Goal: Information Seeking & Learning: Learn about a topic

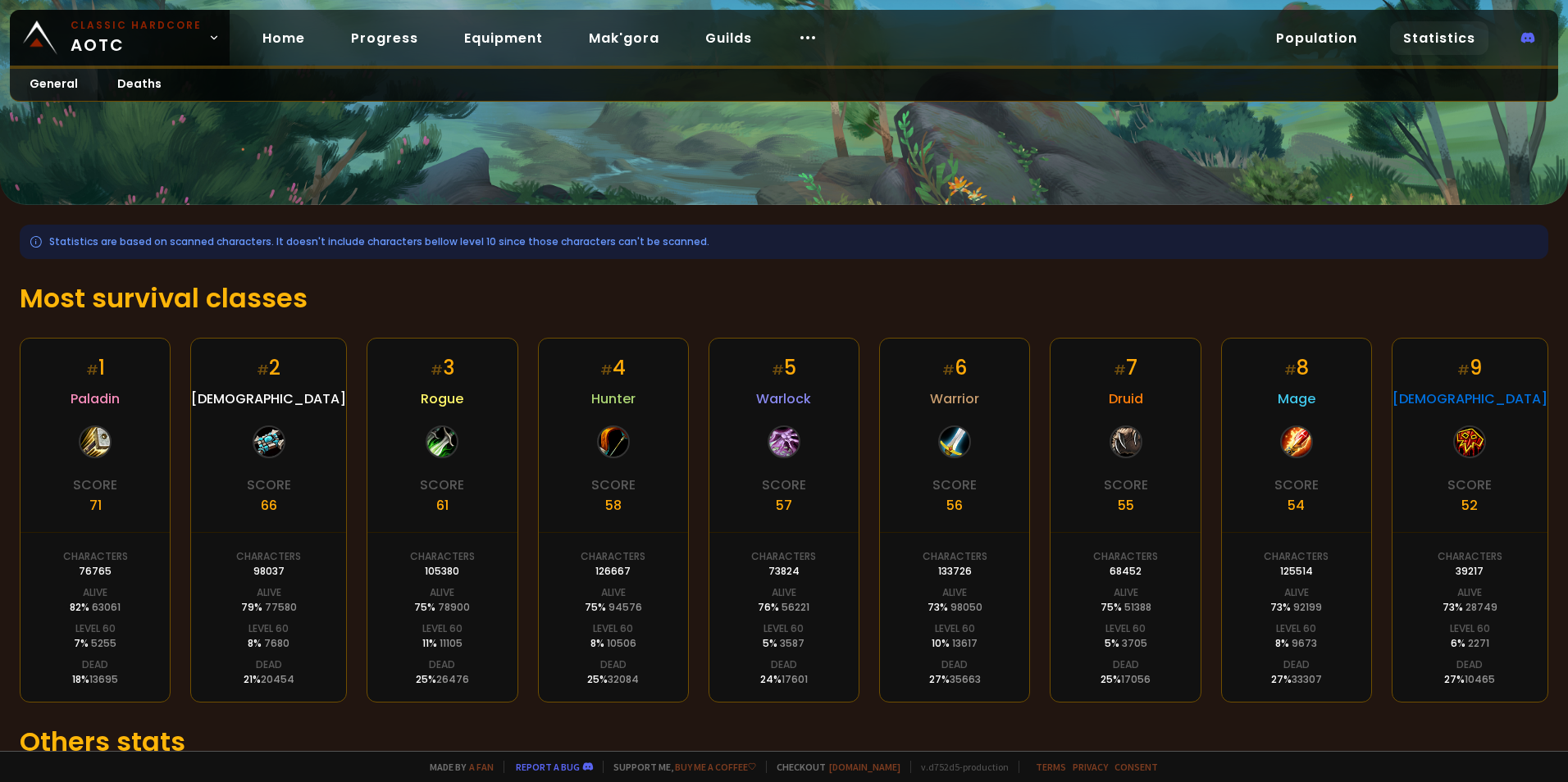
scroll to position [164, 0]
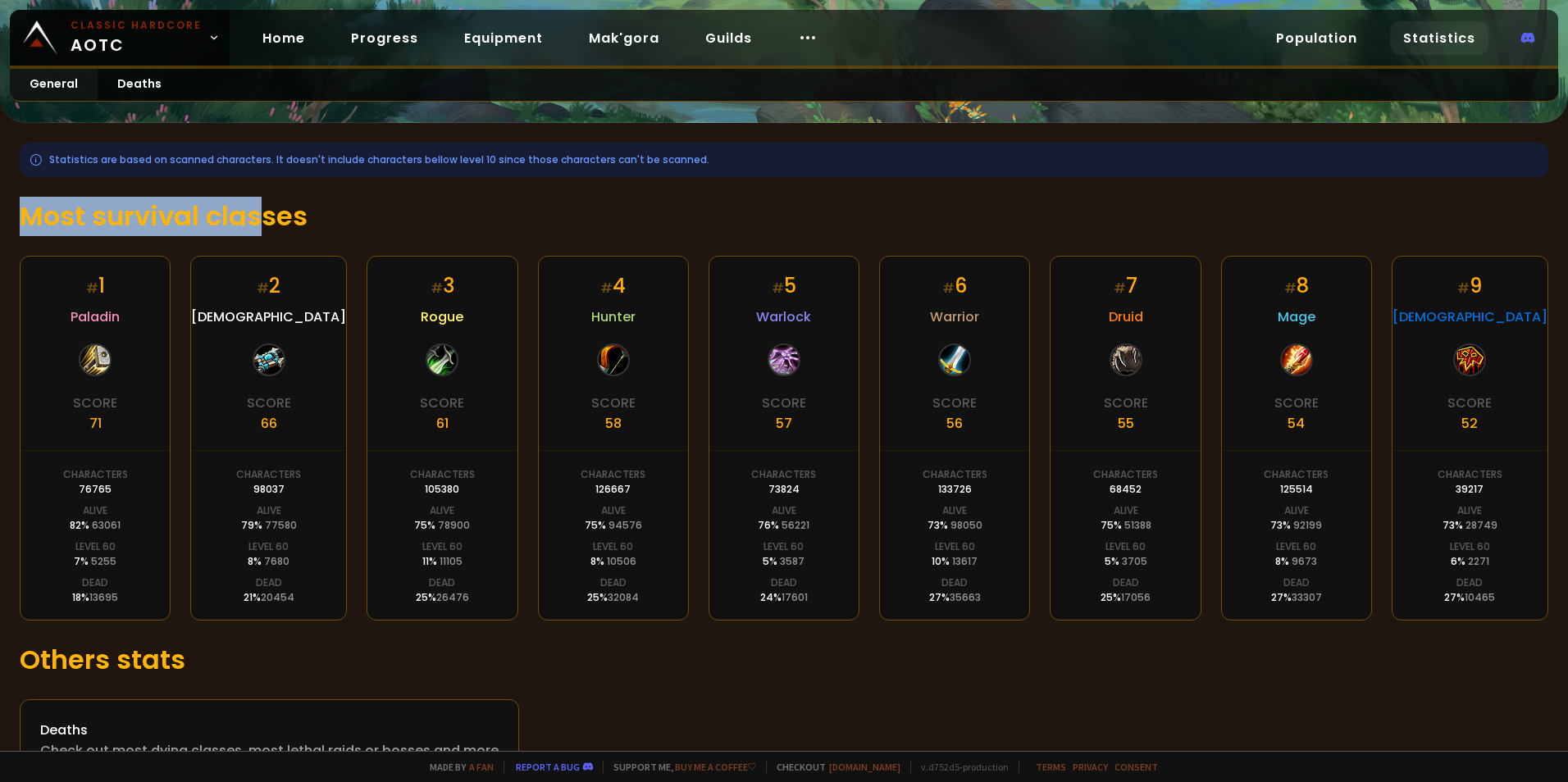
drag, startPoint x: 22, startPoint y: 219, endPoint x: 257, endPoint y: 218, distance: 235.0
click at [262, 219] on h1 "Most survival classes" at bounding box center [784, 216] width 1529 height 39
click at [256, 218] on h1 "Most survival classes" at bounding box center [784, 216] width 1529 height 39
click at [319, 227] on h1 "Most survival classes" at bounding box center [784, 216] width 1529 height 39
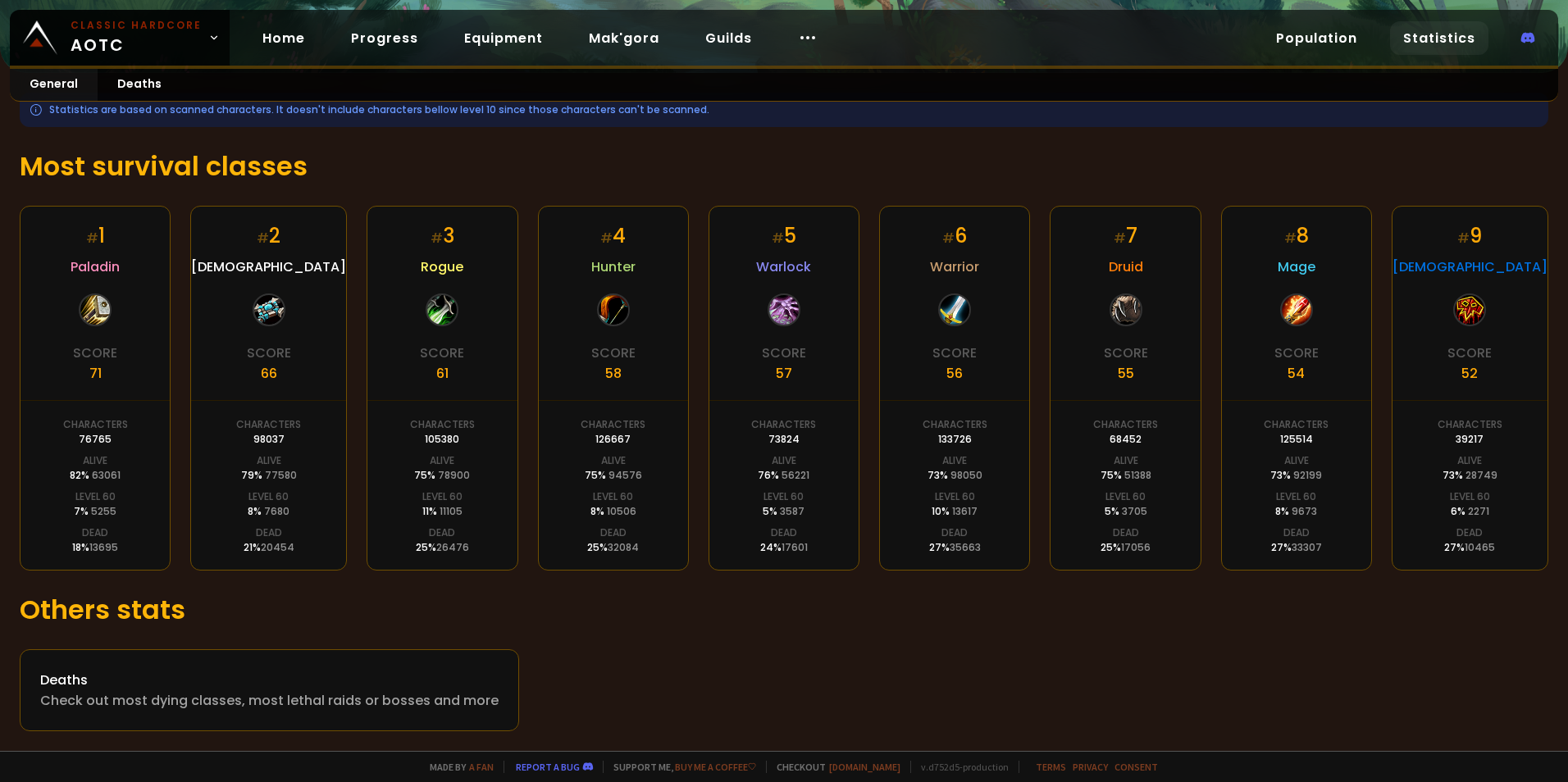
click at [794, 610] on h1 "Others stats" at bounding box center [784, 610] width 1529 height 39
click at [154, 695] on div "Check out most dying classes, most lethal raids or bosses and more" at bounding box center [269, 701] width 458 height 21
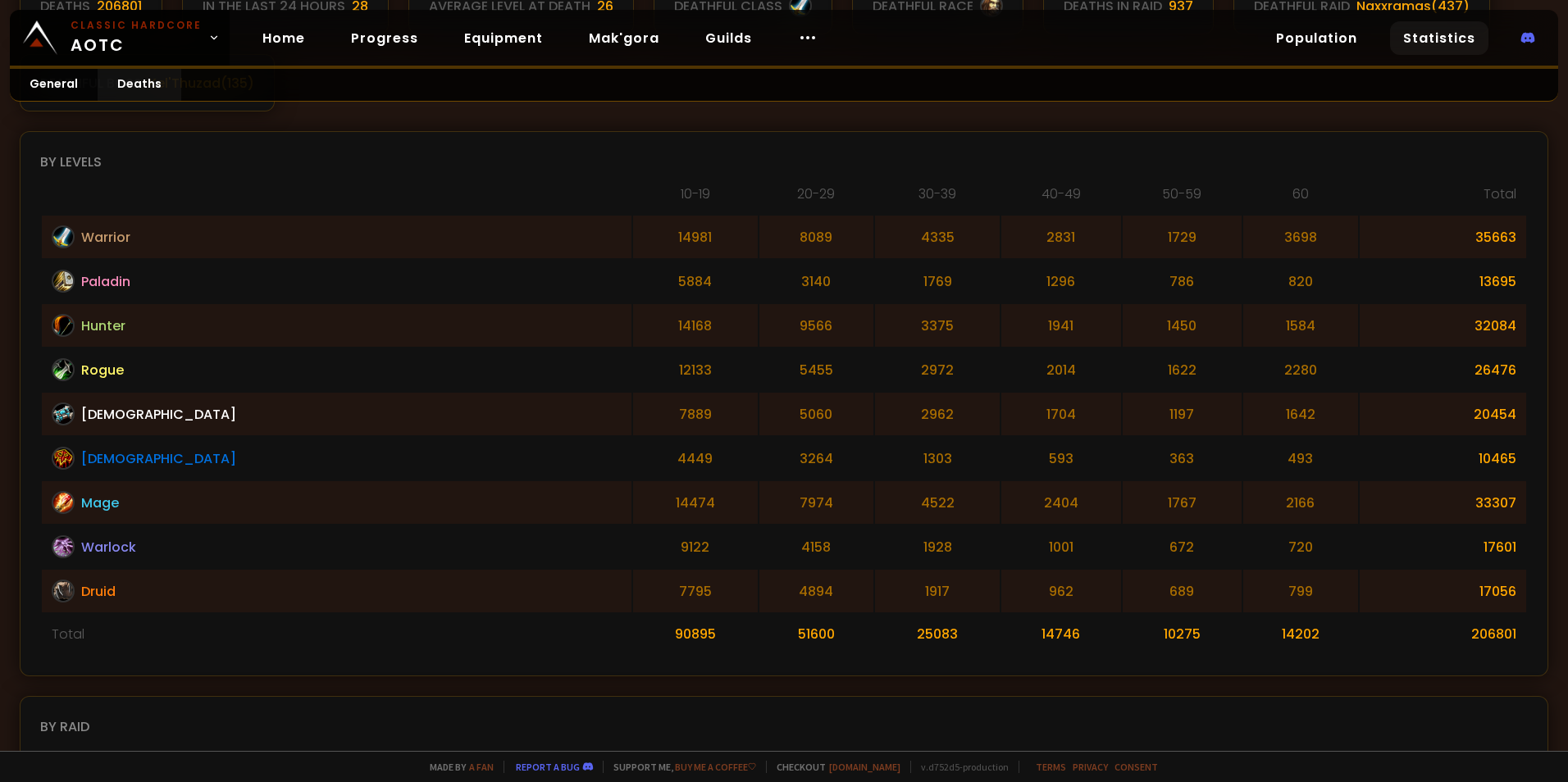
scroll to position [410, 0]
